Goal: Task Accomplishment & Management: Use online tool/utility

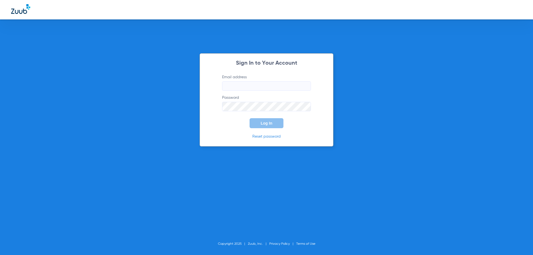
type input "[EMAIL_ADDRESS][DOMAIN_NAME]"
click at [300, 138] on p "Reset password" at bounding box center [266, 137] width 105 height 6
click at [271, 121] on span "Log In" at bounding box center [267, 123] width 12 height 4
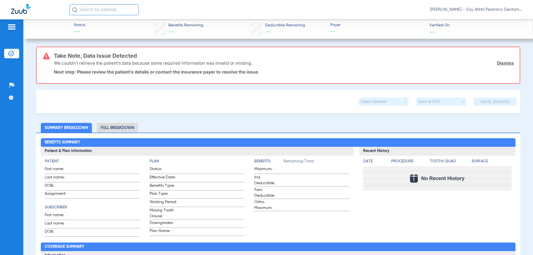
click at [19, 10] on img at bounding box center [20, 9] width 19 height 10
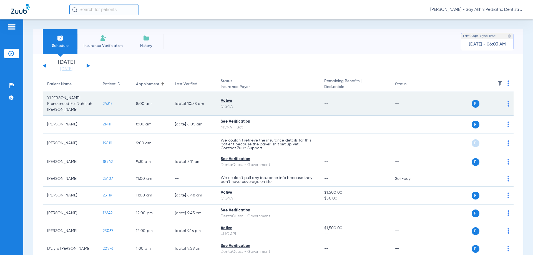
click at [110, 102] on span "24317" at bounding box center [108, 104] width 10 height 4
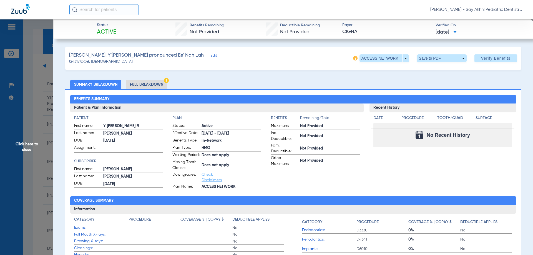
click at [158, 87] on li "Full Breakdown" at bounding box center [146, 85] width 41 height 10
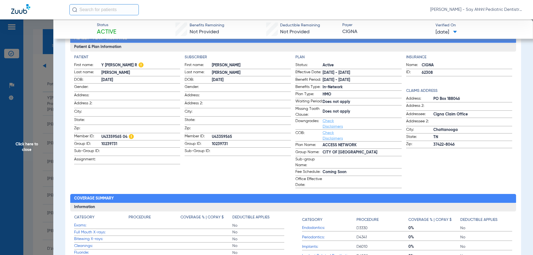
scroll to position [278, 0]
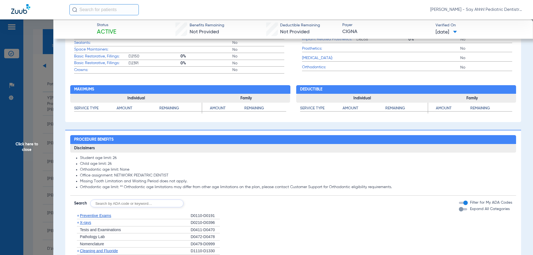
click at [45, 110] on span "Click here to close" at bounding box center [26, 146] width 53 height 255
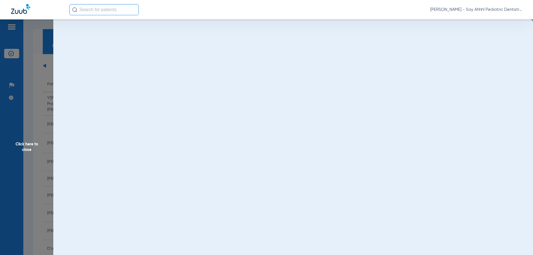
scroll to position [0, 0]
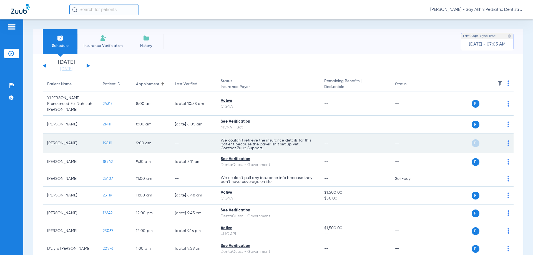
click at [109, 141] on span "19819" at bounding box center [107, 143] width 9 height 4
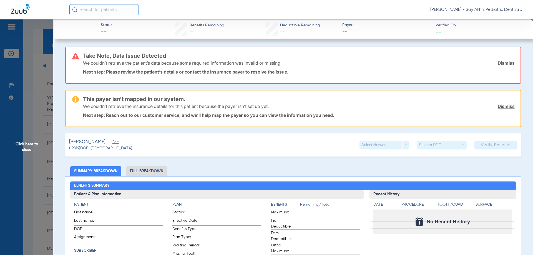
click at [23, 159] on span "Click here to close" at bounding box center [26, 146] width 53 height 255
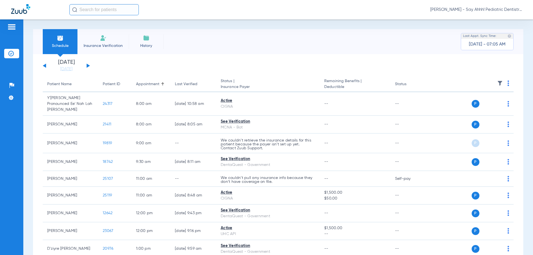
click at [507, 84] on img at bounding box center [508, 84] width 2 height 6
click at [470, 106] on span "Verify All" at bounding box center [483, 105] width 33 height 4
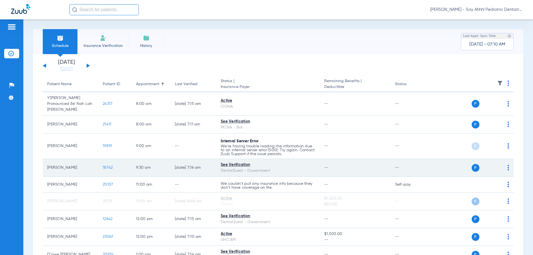
click at [107, 166] on span "18742" at bounding box center [108, 168] width 10 height 4
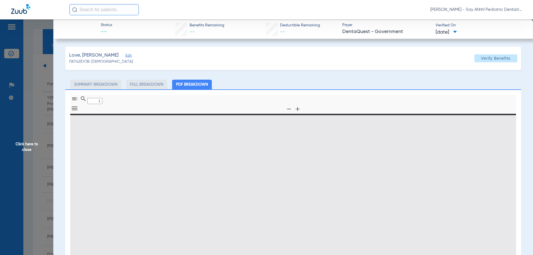
type input "0"
select select "page-width"
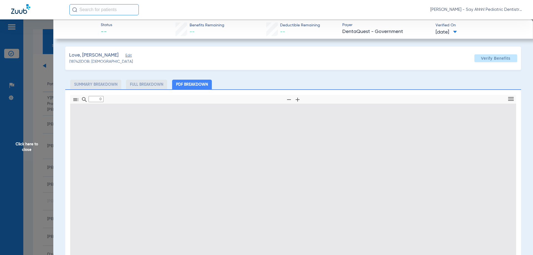
type input "1"
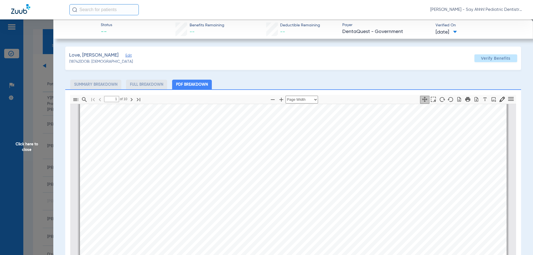
scroll to position [58, 0]
click at [38, 145] on span "Click here to close" at bounding box center [26, 146] width 53 height 255
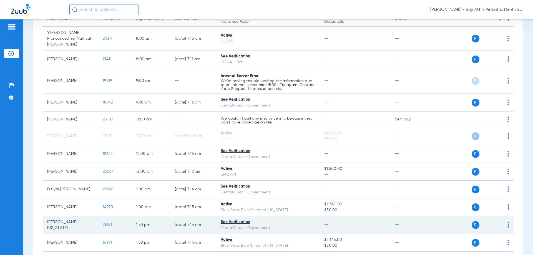
scroll to position [83, 0]
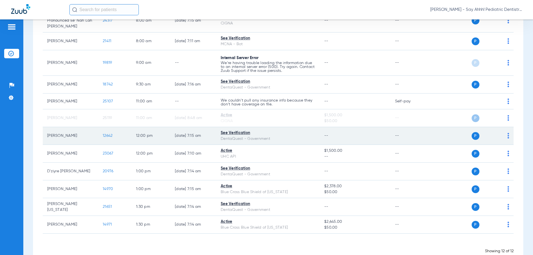
click at [109, 127] on td "12642" at bounding box center [114, 136] width 33 height 18
click at [110, 134] on span "12642" at bounding box center [108, 136] width 10 height 4
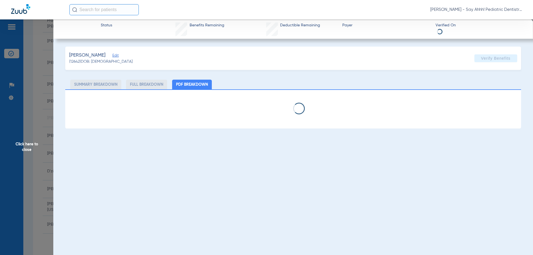
select select "page-width"
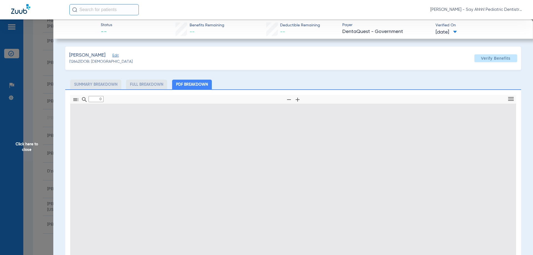
type input "1"
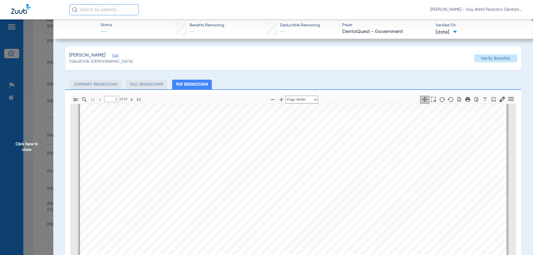
scroll to position [86, 0]
click at [27, 142] on span "Click here to close" at bounding box center [26, 146] width 53 height 255
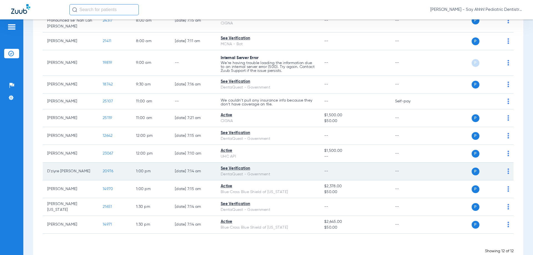
click at [107, 169] on span "20976" at bounding box center [108, 171] width 11 height 4
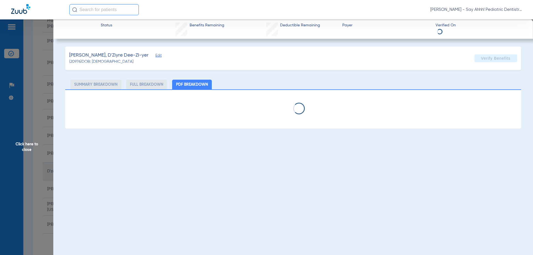
select select "page-width"
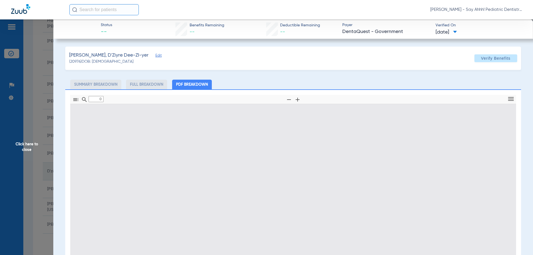
type input "1"
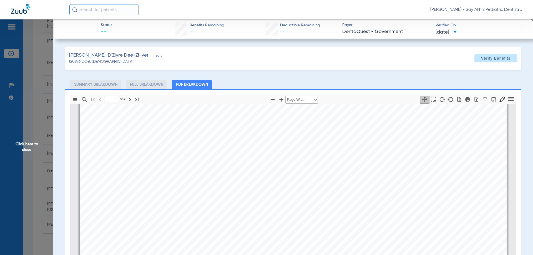
scroll to position [0, 0]
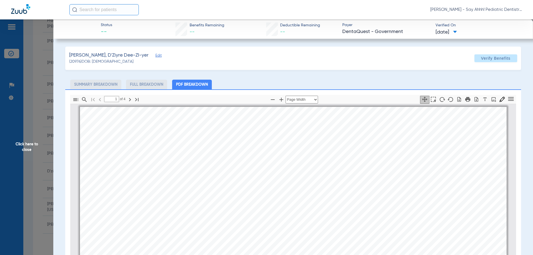
click at [45, 145] on span "Click here to close" at bounding box center [26, 146] width 53 height 255
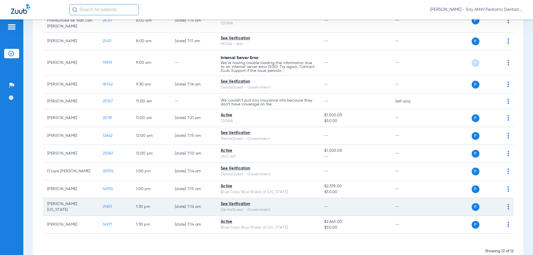
click at [109, 205] on span "21651" at bounding box center [107, 207] width 9 height 4
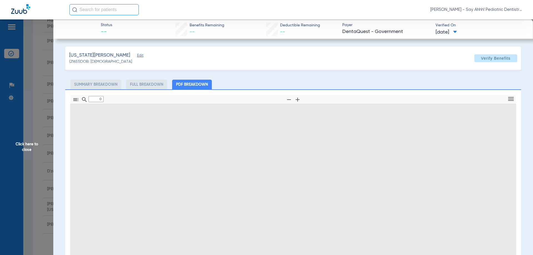
type input "1"
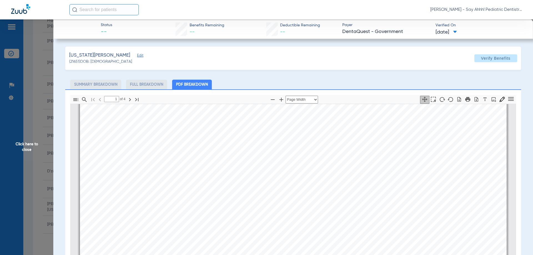
scroll to position [86, 0]
click at [43, 160] on span "Click here to close" at bounding box center [26, 146] width 53 height 255
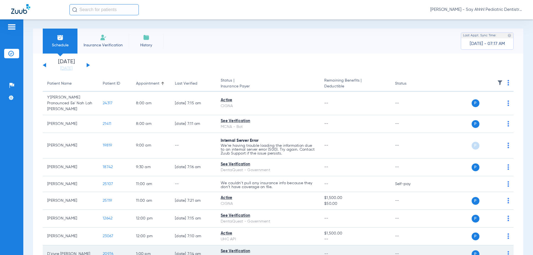
scroll to position [0, 0]
